Goal: Check status: Check status

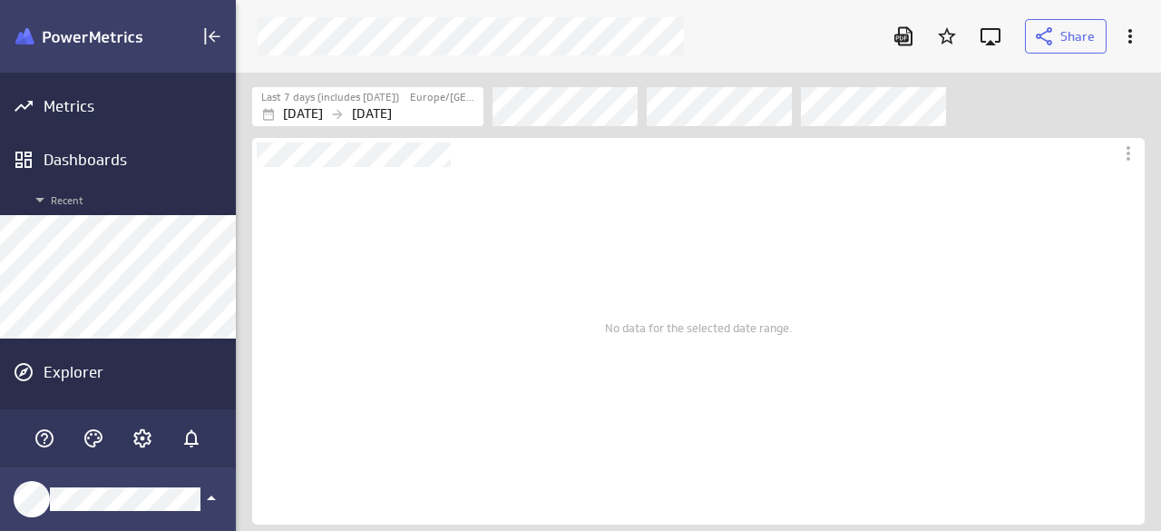
scroll to position [559, 953]
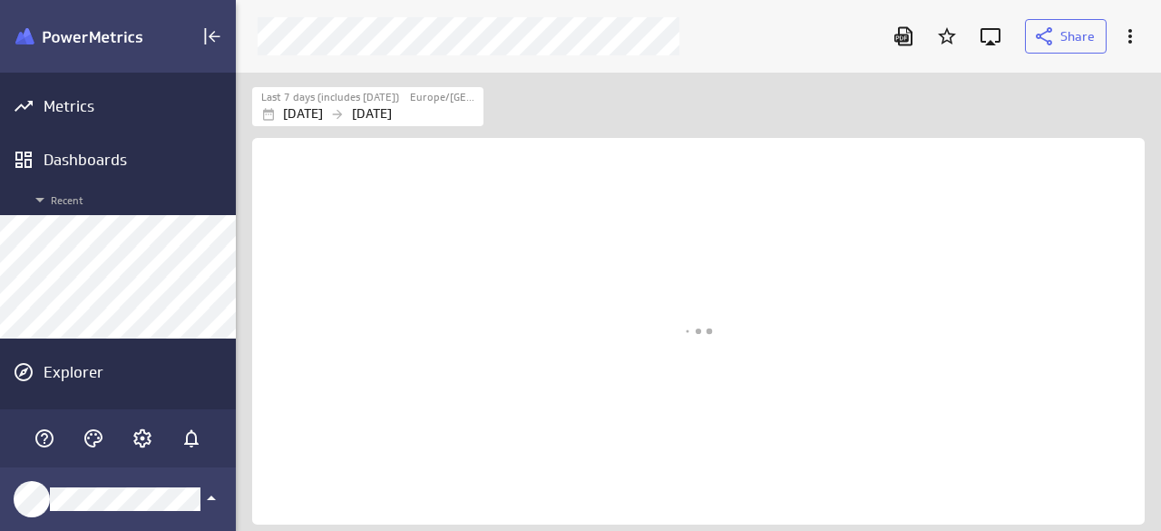
scroll to position [1602, 927]
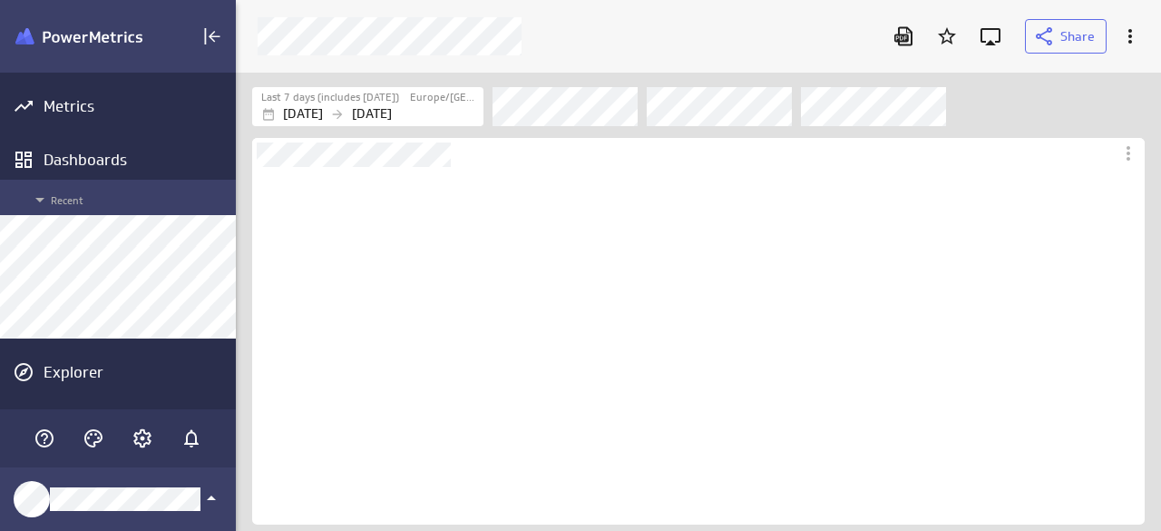
scroll to position [357, 893]
